Goal: Information Seeking & Learning: Learn about a topic

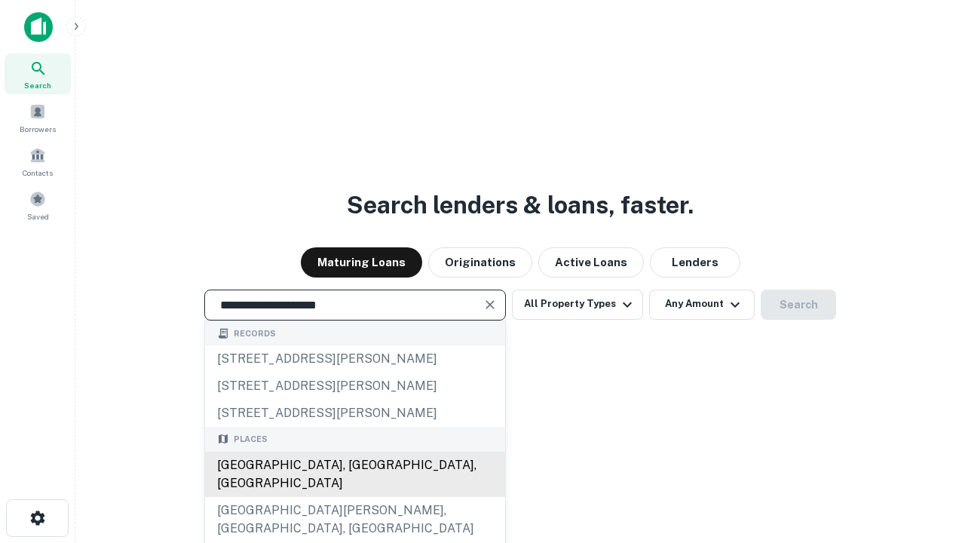
click at [354, 497] on div "[GEOGRAPHIC_DATA], [GEOGRAPHIC_DATA], [GEOGRAPHIC_DATA]" at bounding box center [355, 474] width 300 height 45
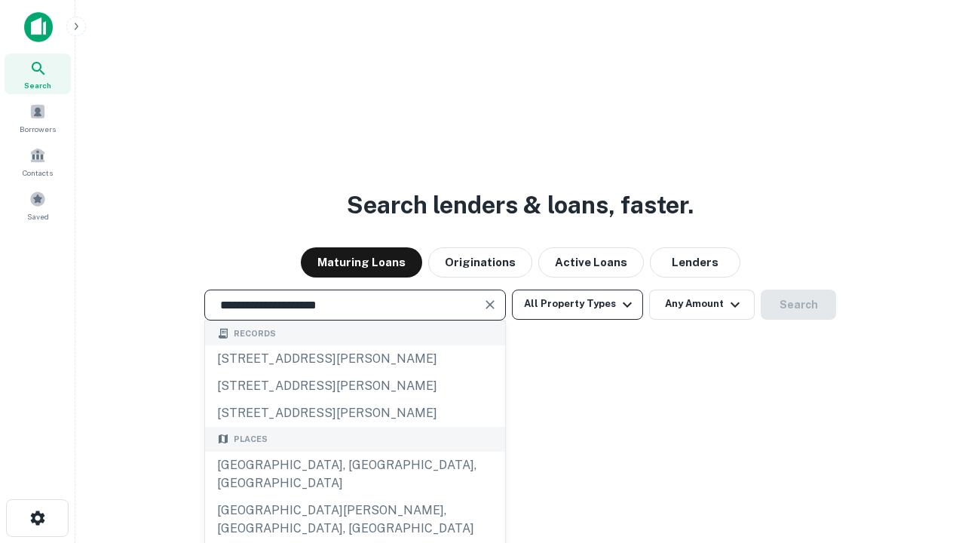
click at [578, 304] on button "All Property Types" at bounding box center [577, 305] width 131 height 30
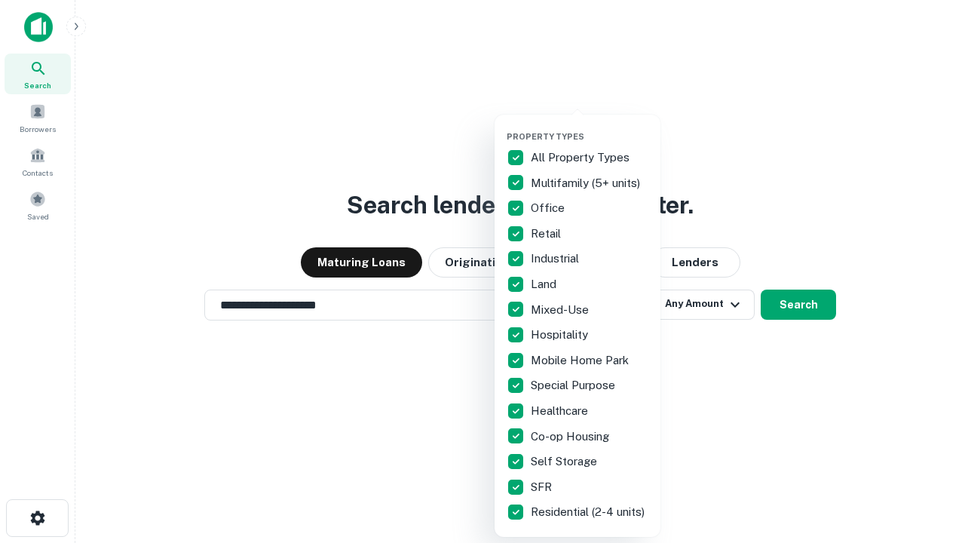
type input "**********"
click at [590, 127] on button "button" at bounding box center [590, 127] width 166 height 1
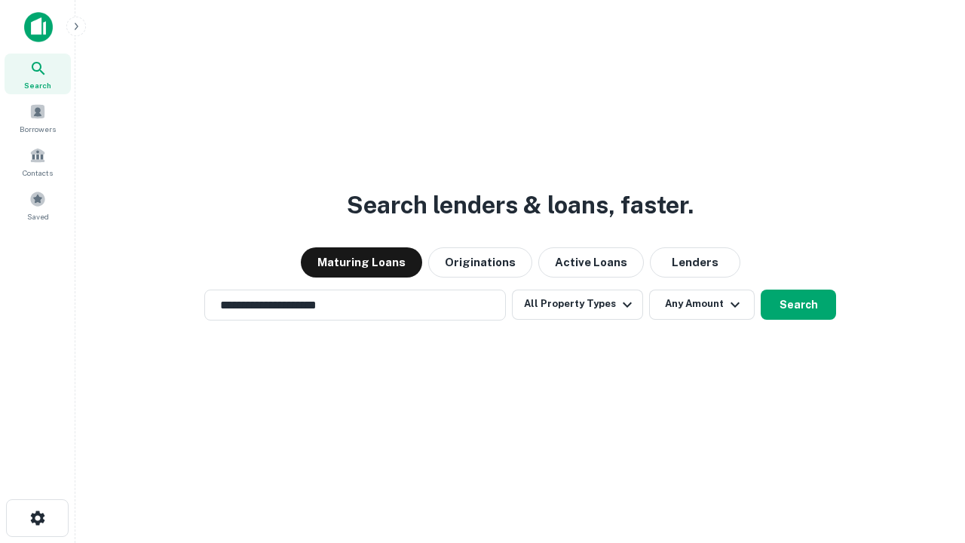
scroll to position [9, 182]
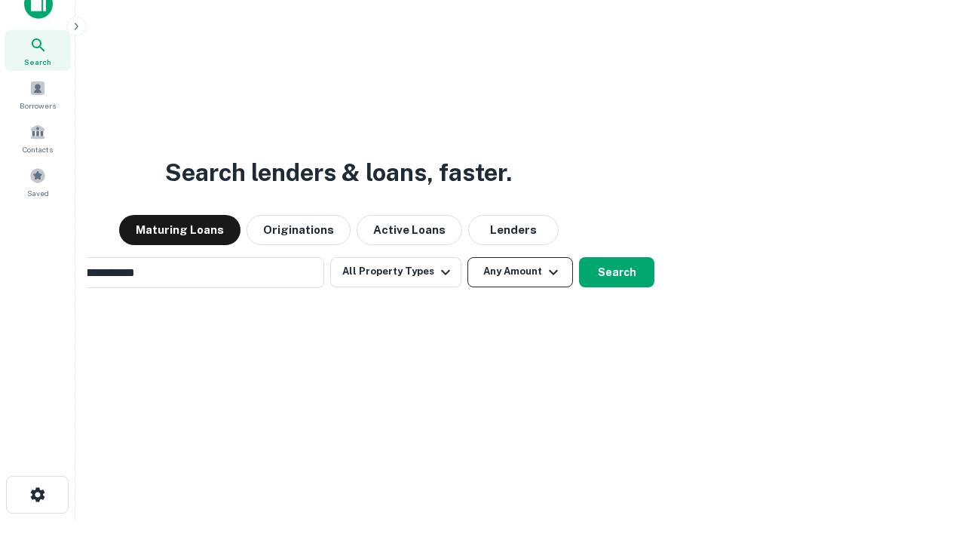
click at [467, 257] on button "Any Amount" at bounding box center [520, 272] width 106 height 30
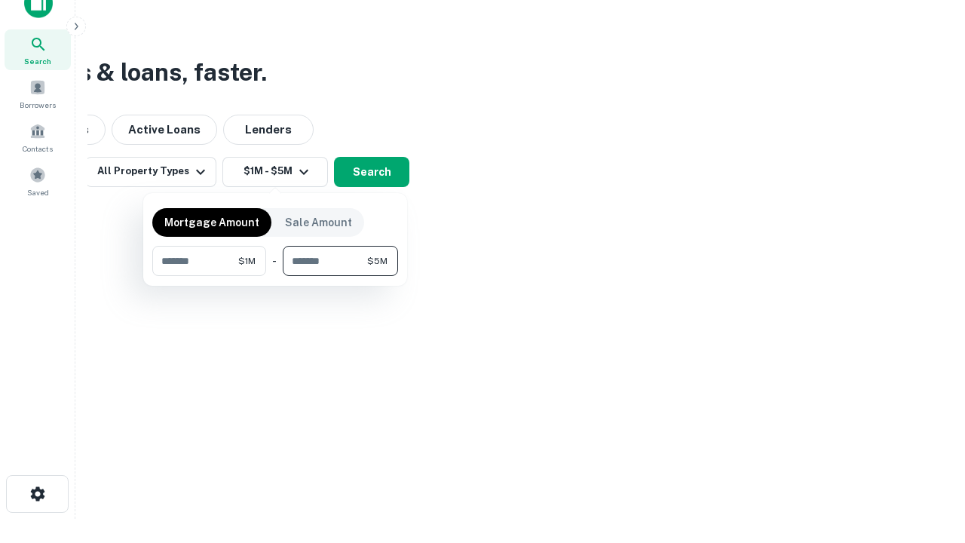
type input "*******"
click at [275, 276] on button "button" at bounding box center [275, 276] width 246 height 1
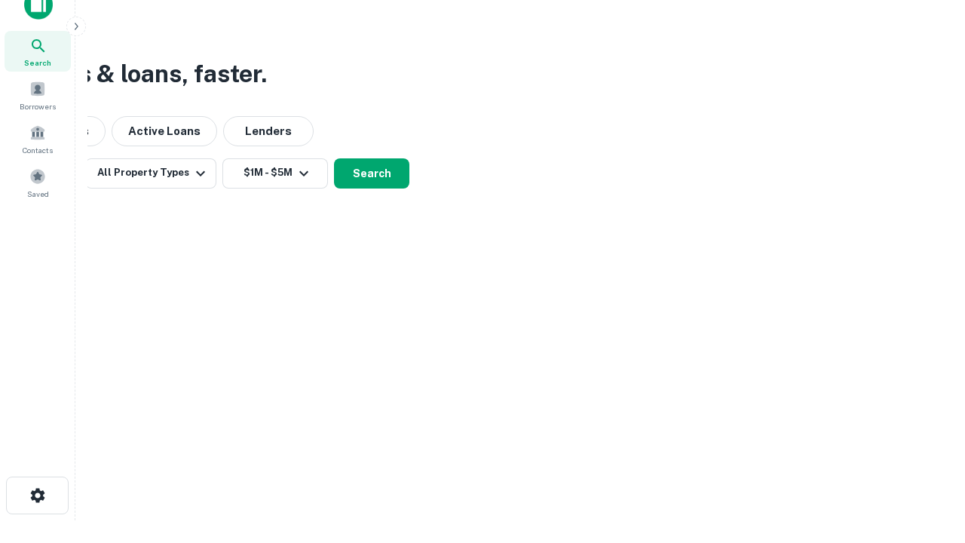
scroll to position [9, 278]
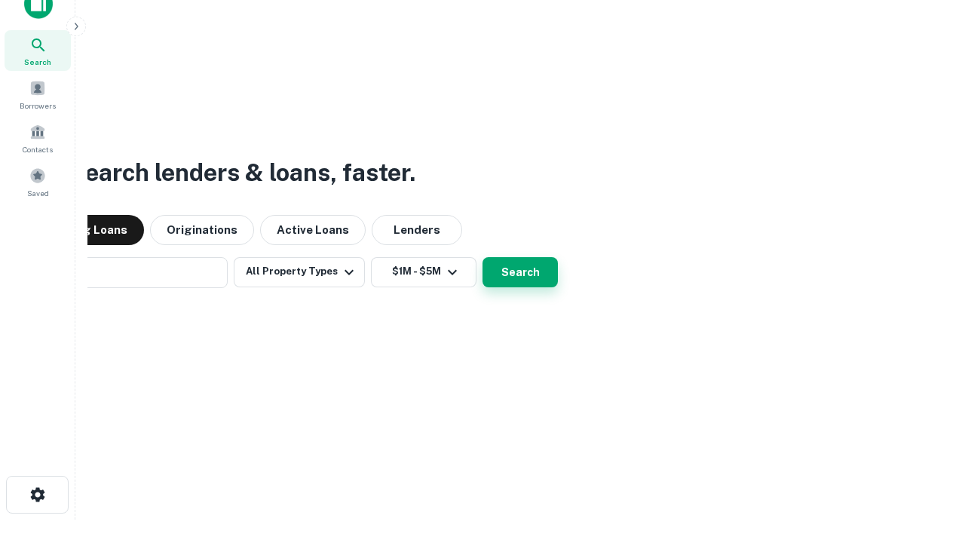
click at [520, 271] on button "Search" at bounding box center [520, 272] width 75 height 30
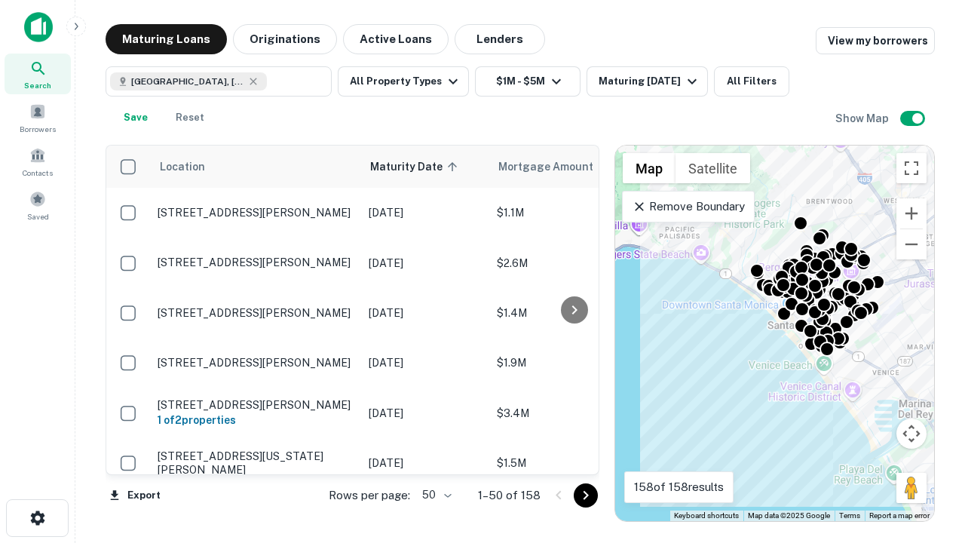
click at [434, 495] on body "Search Borrowers Contacts Saved Maturing Loans Originations Active Loans Lender…" at bounding box center [482, 271] width 965 height 543
click at [435, 457] on li "25" at bounding box center [435, 456] width 44 height 27
